Goal: Task Accomplishment & Management: Use online tool/utility

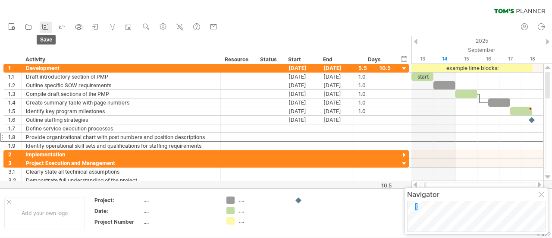
click at [45, 26] on icon at bounding box center [45, 26] width 9 height 9
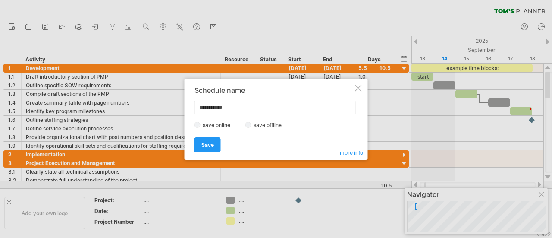
click at [359, 91] on div at bounding box center [358, 88] width 7 height 7
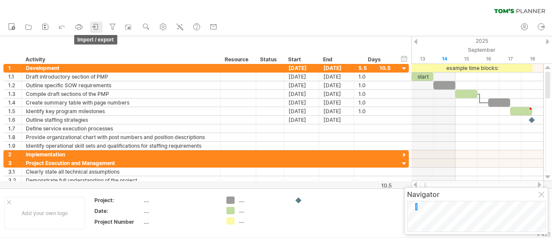
click at [95, 26] on icon at bounding box center [93, 26] width 3 height 2
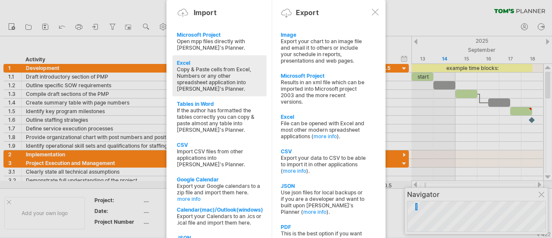
click at [223, 66] on div "Copy & Paste cells from Excel, Numbers or any other spreadsheet application int…" at bounding box center [219, 79] width 85 height 26
type textarea "**********"
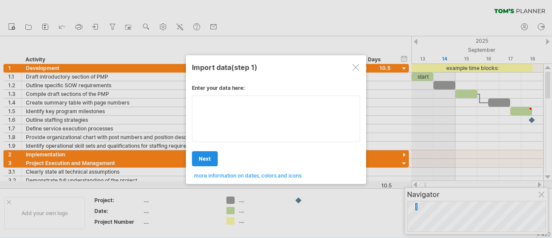
click at [210, 133] on div "Enter your data here: Your data: Weekend days ' mon tue Hide weekend days" at bounding box center [276, 128] width 168 height 101
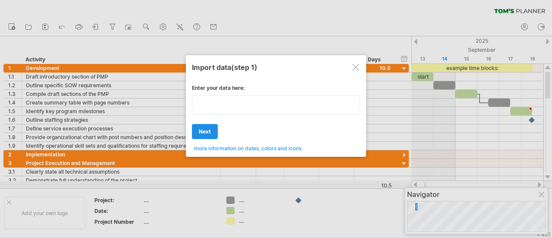
type textarea "**********"
click at [209, 133] on div "Enter your data here: Your data: Weekend days ' mon tue Hide weekend days" at bounding box center [276, 114] width 168 height 73
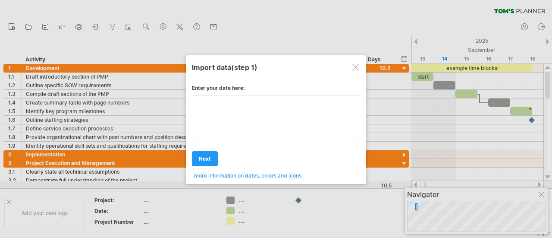
click at [244, 95] on textarea at bounding box center [276, 118] width 168 height 47
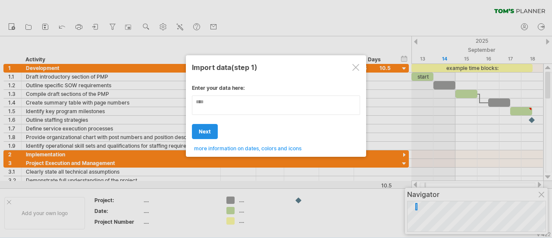
type textarea "****"
click at [203, 132] on span "next" at bounding box center [205, 131] width 12 height 6
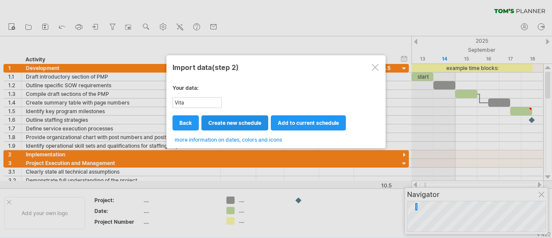
click at [216, 121] on span "create new schedule" at bounding box center [234, 123] width 53 height 6
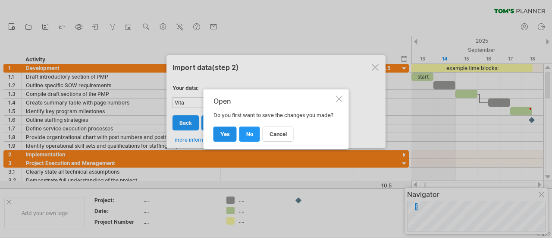
click at [222, 136] on span "yes" at bounding box center [225, 134] width 9 height 6
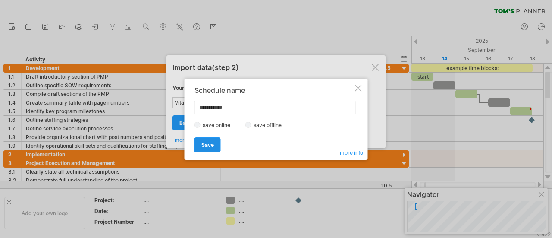
click at [217, 145] on link "Save" at bounding box center [208, 144] width 26 height 15
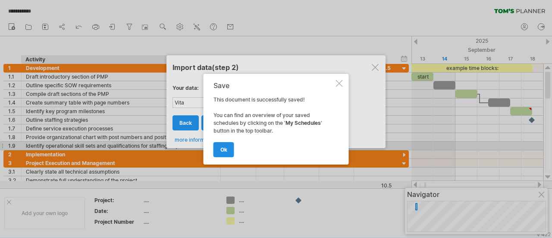
click at [224, 149] on span "ok" at bounding box center [224, 149] width 7 height 6
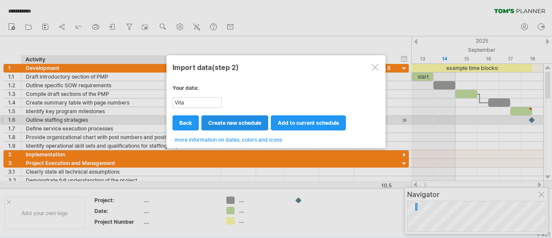
click at [224, 123] on span "create new schedule" at bounding box center [234, 123] width 53 height 6
select select "***"
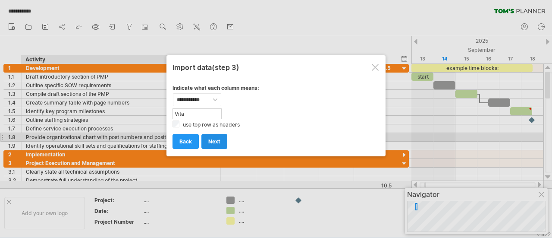
click at [207, 141] on link "next" at bounding box center [215, 141] width 26 height 15
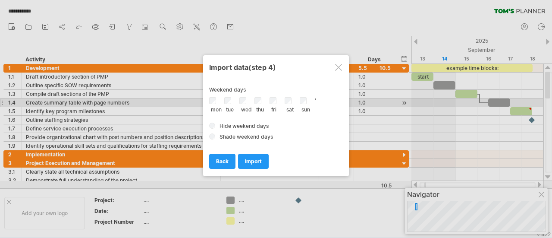
click at [292, 100] on div "sat" at bounding box center [292, 104] width 15 height 15
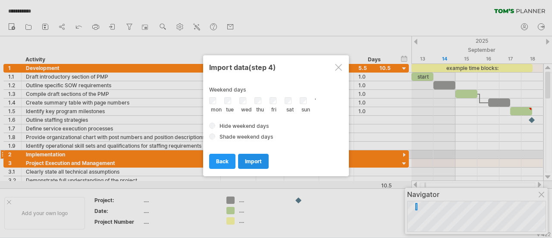
click at [262, 160] on link "import" at bounding box center [253, 161] width 31 height 15
click at [252, 158] on span "import" at bounding box center [253, 161] width 17 height 6
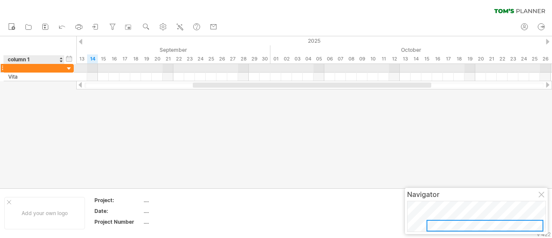
click at [62, 66] on div at bounding box center [63, 68] width 4 height 9
click at [67, 69] on div at bounding box center [69, 69] width 8 height 8
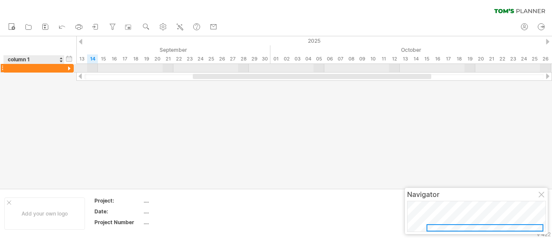
click at [67, 69] on div at bounding box center [69, 69] width 8 height 8
